Goal: Go to known website: Access a specific website the user already knows

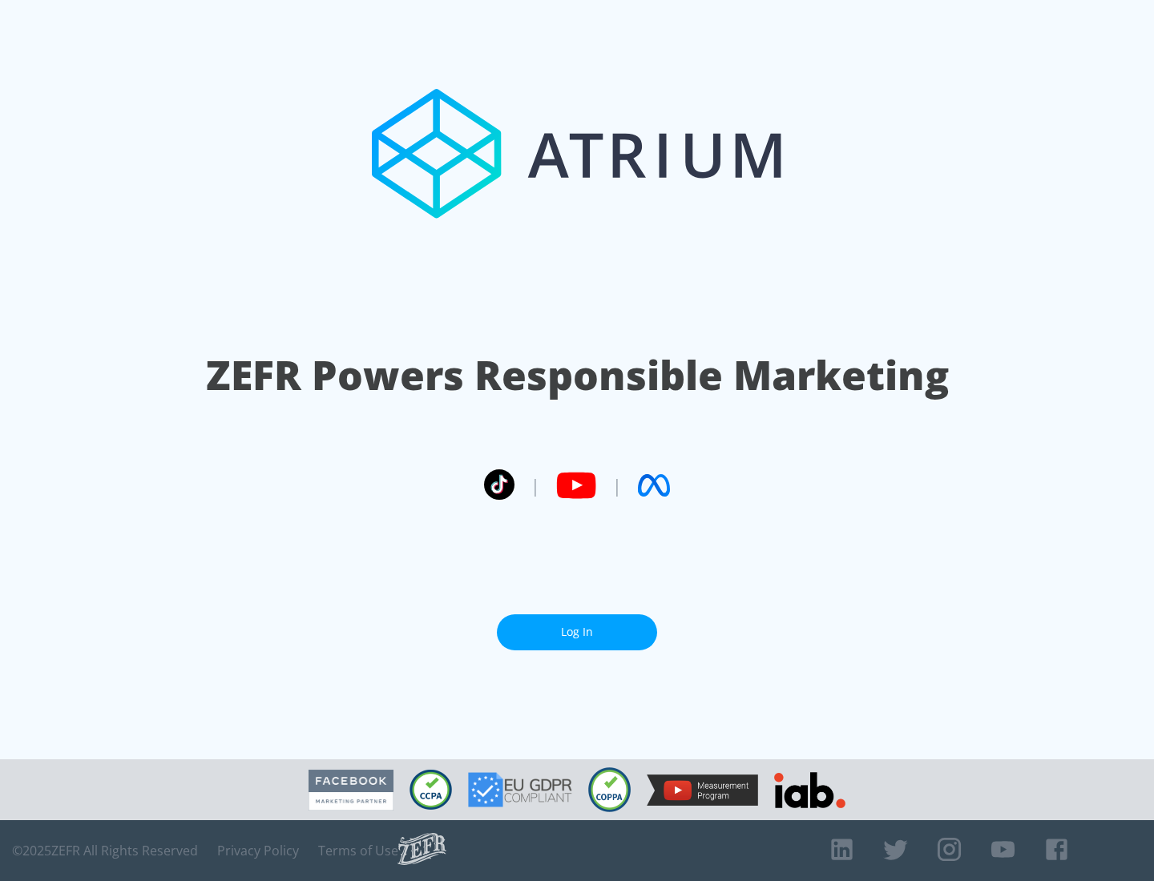
click at [577, 632] on link "Log In" at bounding box center [577, 633] width 160 height 36
